Goal: Transaction & Acquisition: Book appointment/travel/reservation

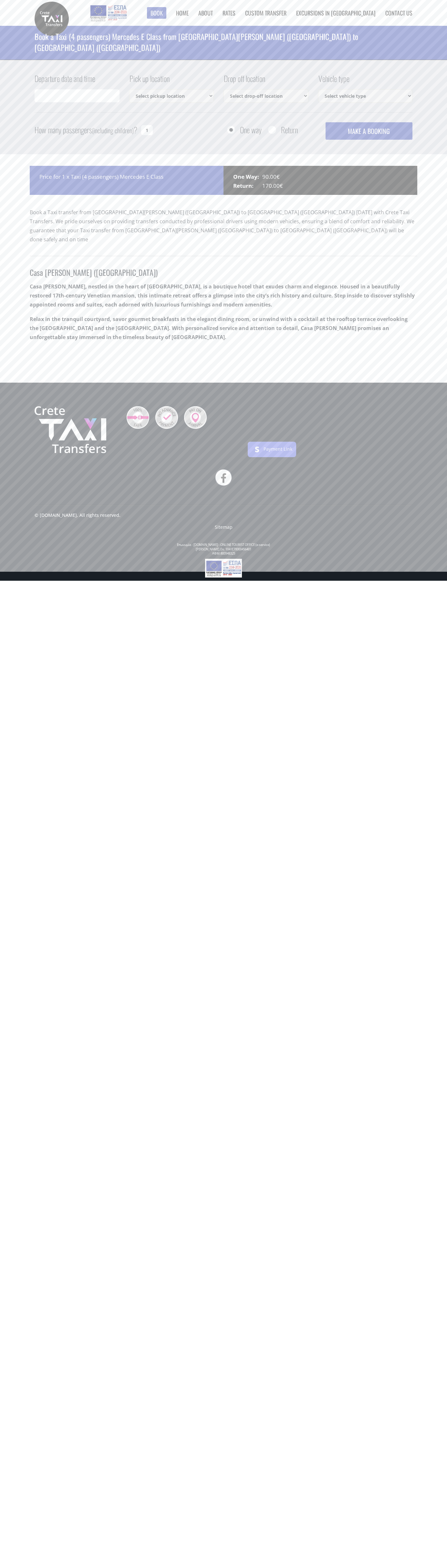
click at [399, 13] on link "Contact us" at bounding box center [398, 13] width 27 height 9
type input "29/08/2025 20:25"
select select "540"
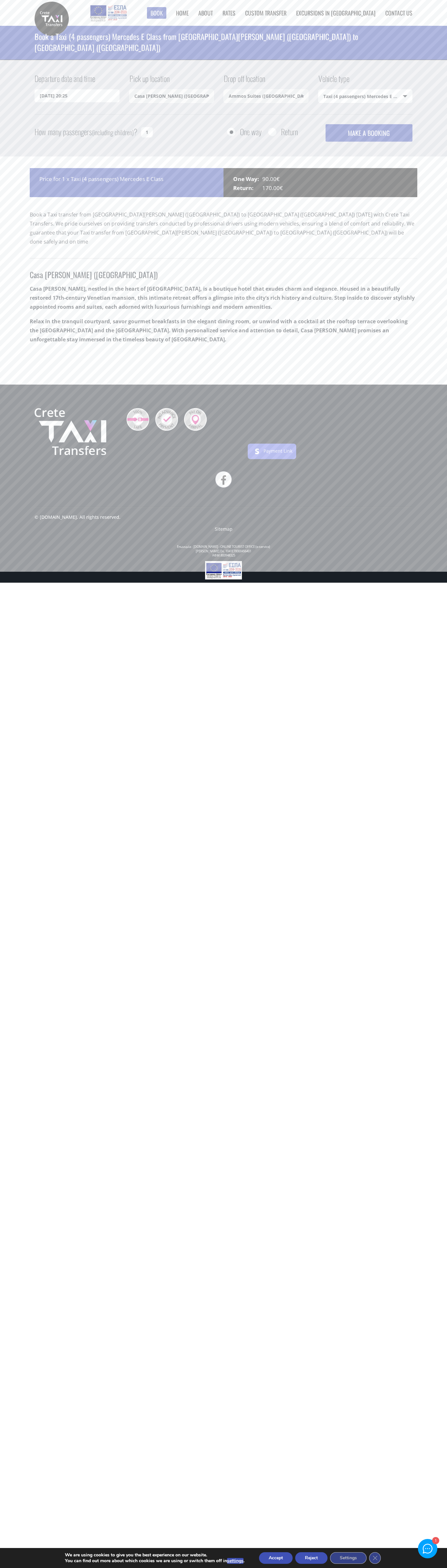
click at [214, 26] on h1 "Book a Taxi (4 passengers) Mercedes E Class from [GEOGRAPHIC_DATA][PERSON_NAME]…" at bounding box center [224, 41] width 378 height 32
click at [437, 60] on div "Departure date and time 29/08/2025 20:25 Pick up location Casa Di Delfino (Chan…" at bounding box center [224, 108] width 447 height 97
click at [337, 583] on html "Book ► Taxi ► from Chania Airport ► to Heraklion City to Heraklion Port to Reth…" at bounding box center [224, 291] width 447 height 583
click at [0, 329] on main "Book a Taxi (4 passengers) Mercedes E Class from Casa Di Delfino (Chania city) …" at bounding box center [224, 205] width 447 height 359
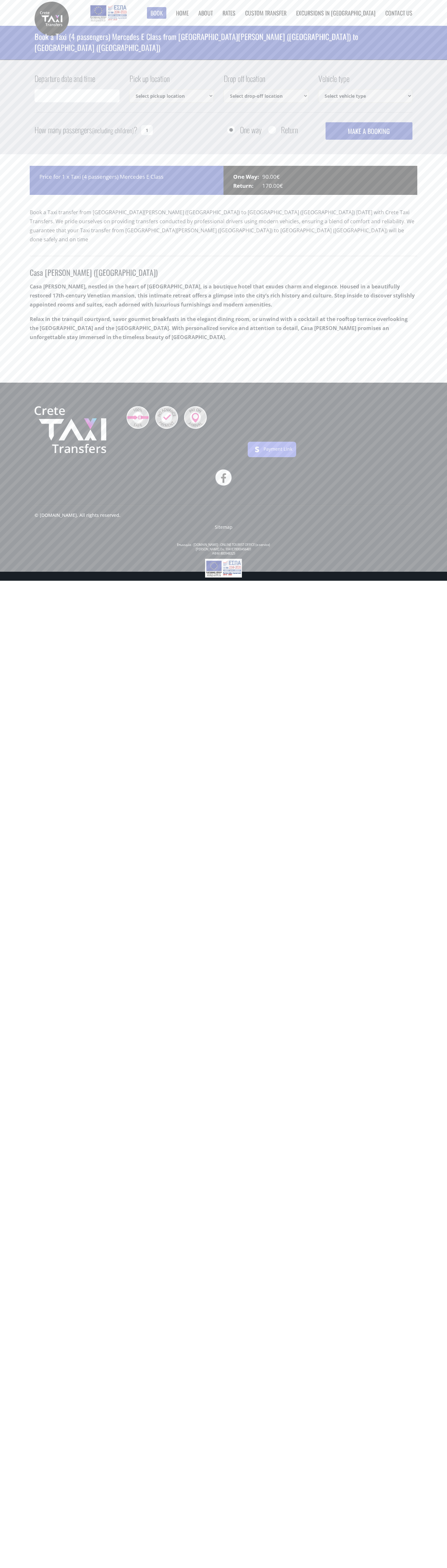
click at [167, 408] on img at bounding box center [166, 417] width 23 height 23
select select "540"
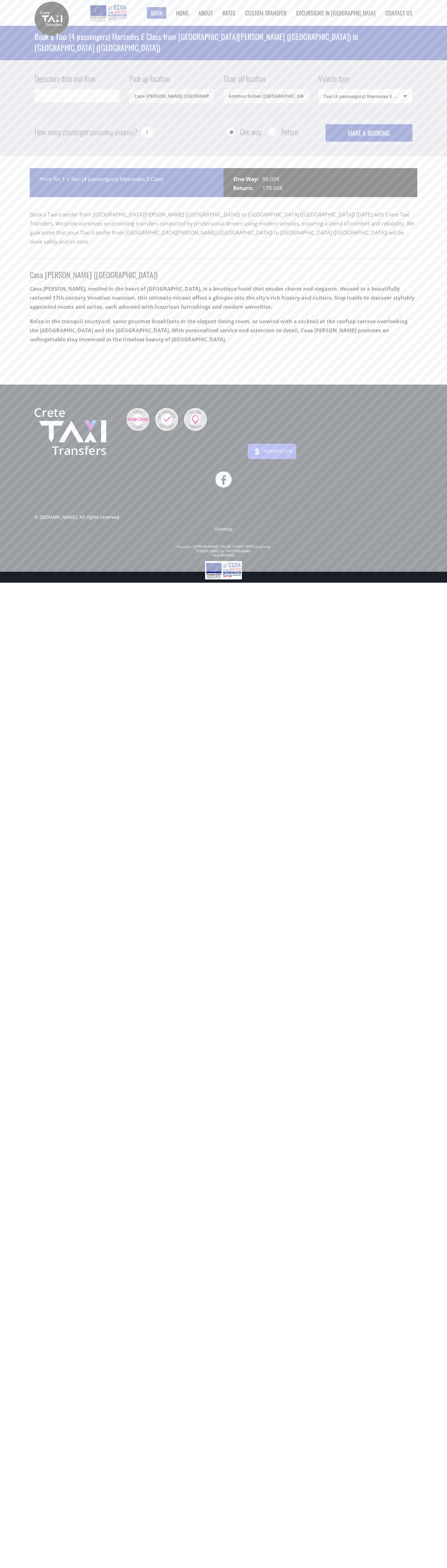
type input "29/08/2025 20:33"
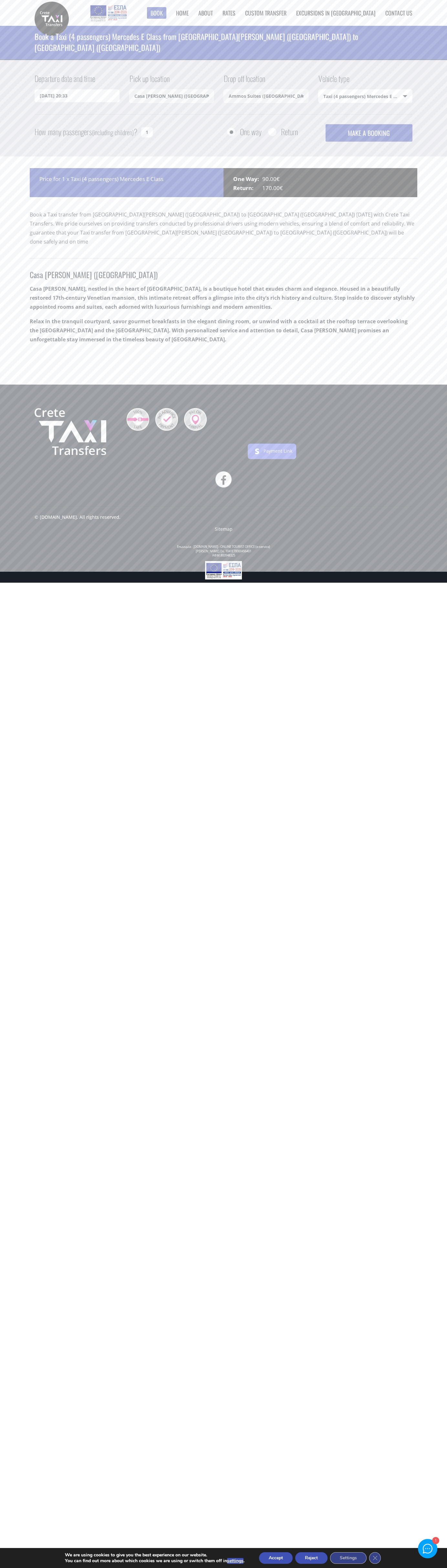
click at [312, 1558] on button "Reject" at bounding box center [311, 1558] width 32 height 12
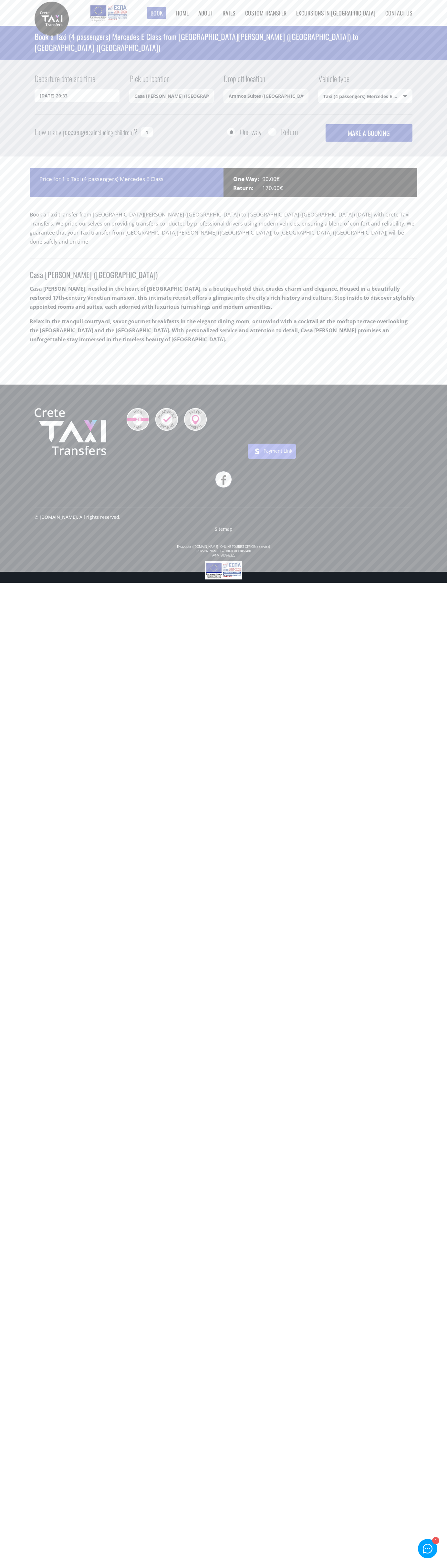
click at [93, 19] on div "Book ► Taxi ► from Chania Airport ► to Heraklion City to Heraklion Port to Reth…" at bounding box center [224, 18] width 378 height 37
click at [437, 583] on html "Book ► Taxi ► from Chania Airport ► to Heraklion City to Heraklion Port to Reth…" at bounding box center [224, 291] width 447 height 583
click at [55, 583] on html "Book ► Taxi ► from Chania Airport ► to Heraklion City to Heraklion Port to Reth…" at bounding box center [224, 291] width 447 height 583
click at [2, 583] on html "Book ► Taxi ► from Chania Airport ► to Heraklion City to Heraklion Port to Reth…" at bounding box center [224, 291] width 447 height 583
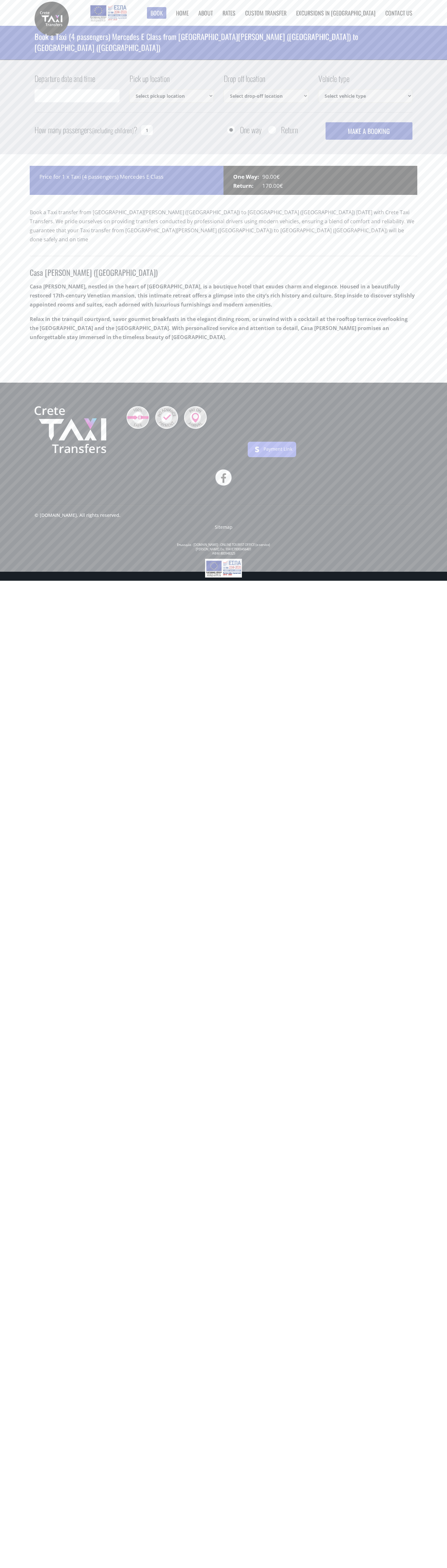
click at [138, 408] on img at bounding box center [138, 417] width 23 height 23
select select "540"
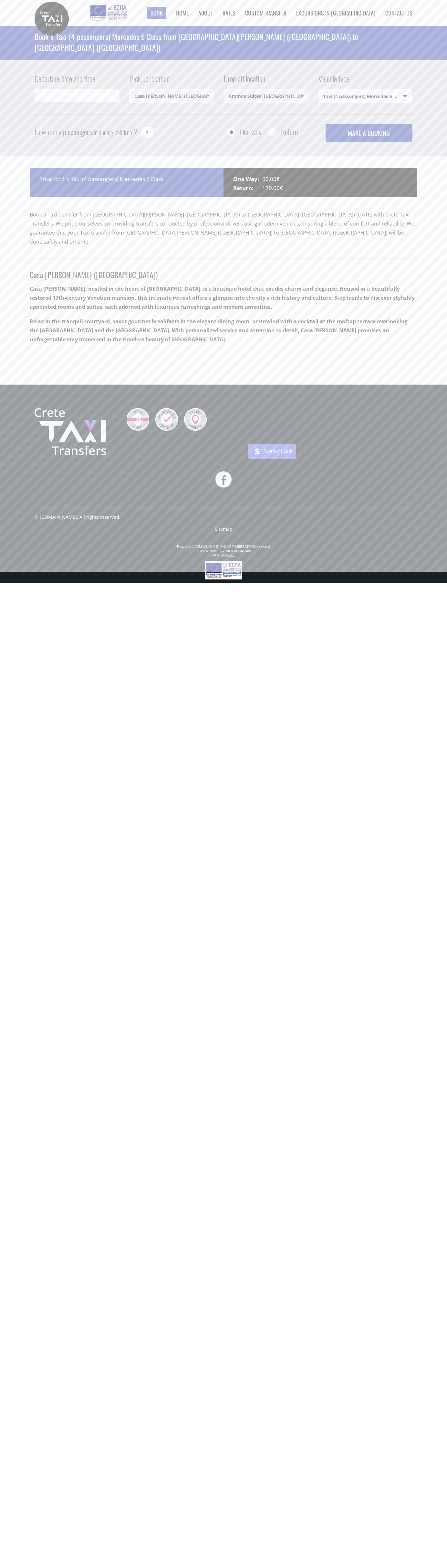
type input "29/08/2025 20:41"
